Goal: Task Accomplishment & Management: Use online tool/utility

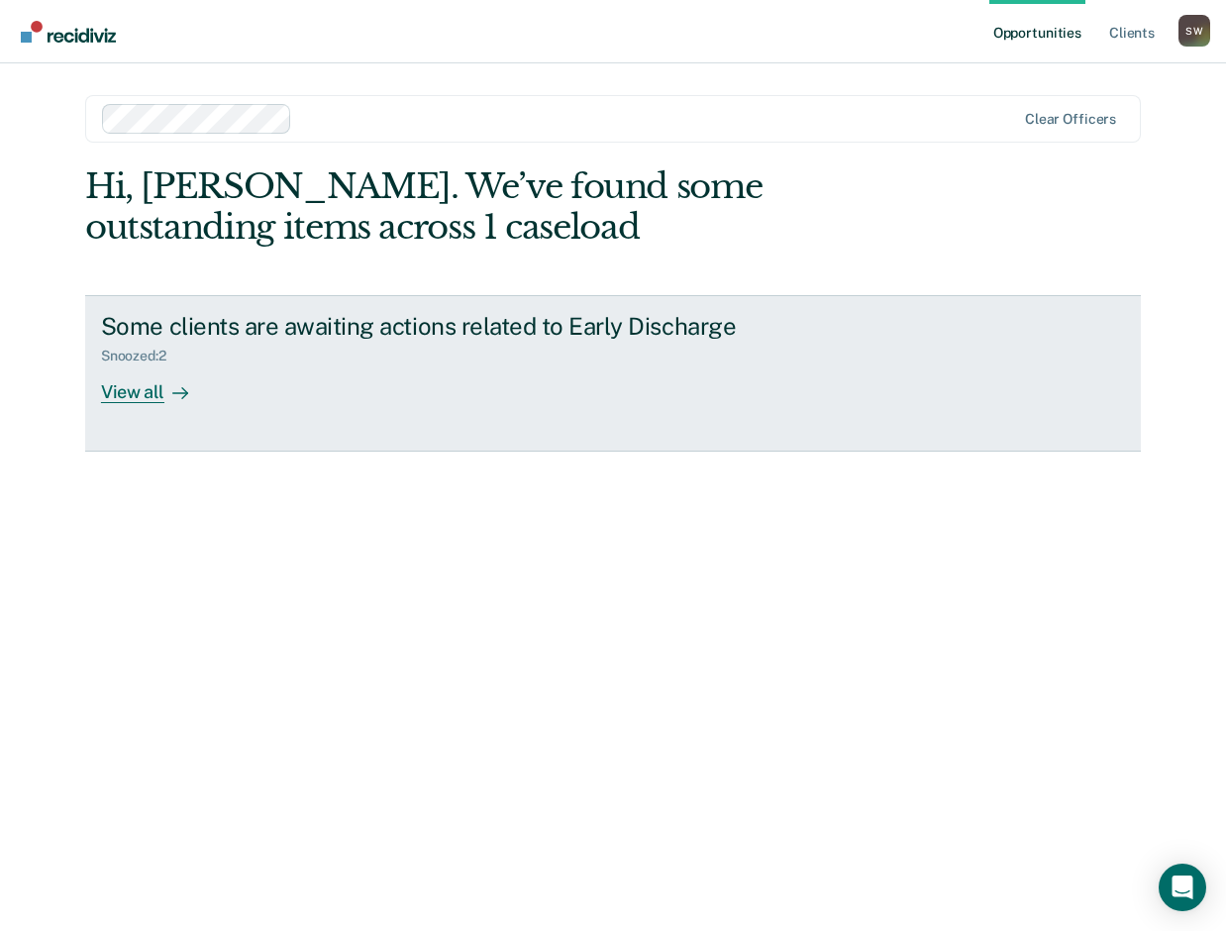
click at [120, 393] on div "View all" at bounding box center [156, 383] width 111 height 39
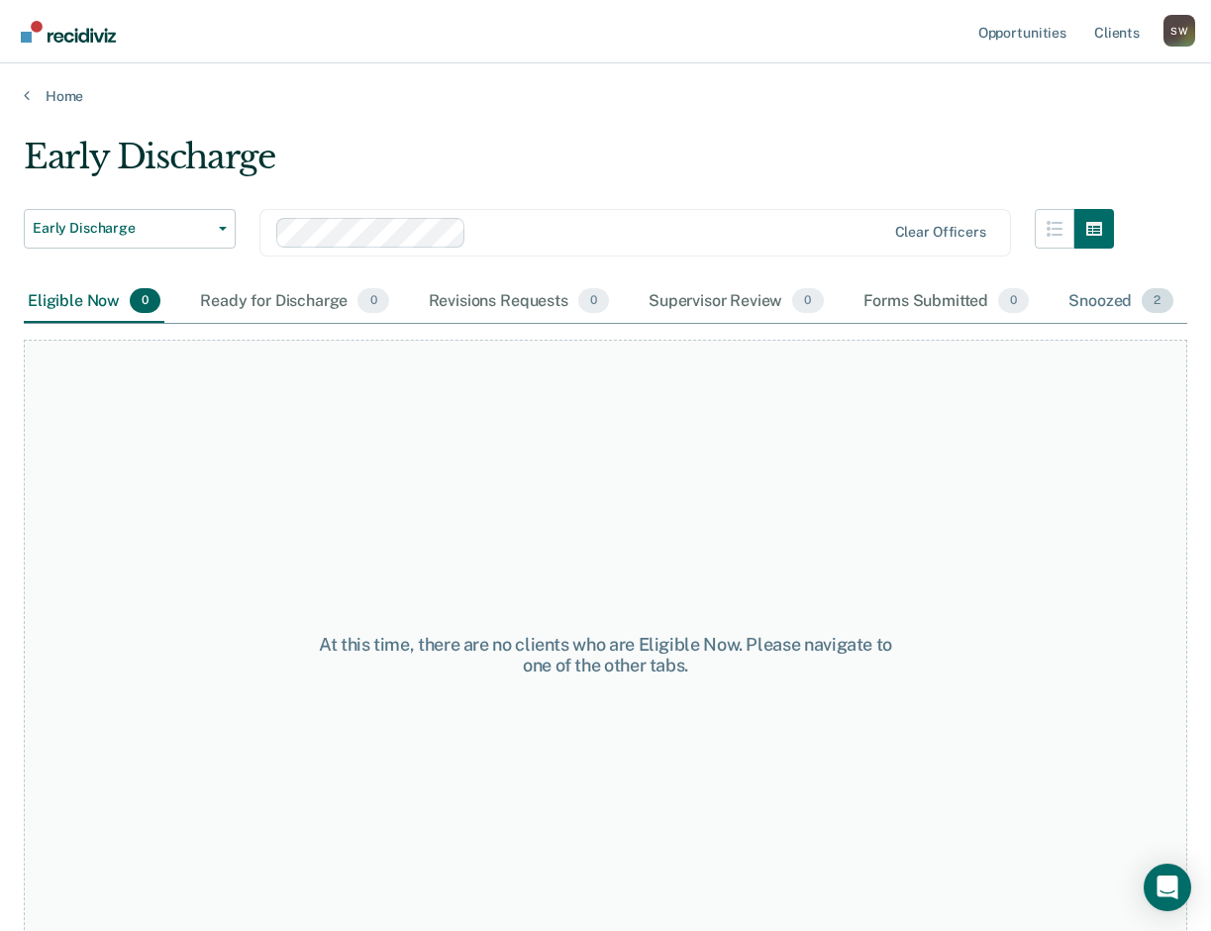
click at [1101, 304] on div "Snoozed 2" at bounding box center [1120, 302] width 112 height 44
